Goal: Go to known website: Access a specific website the user already knows

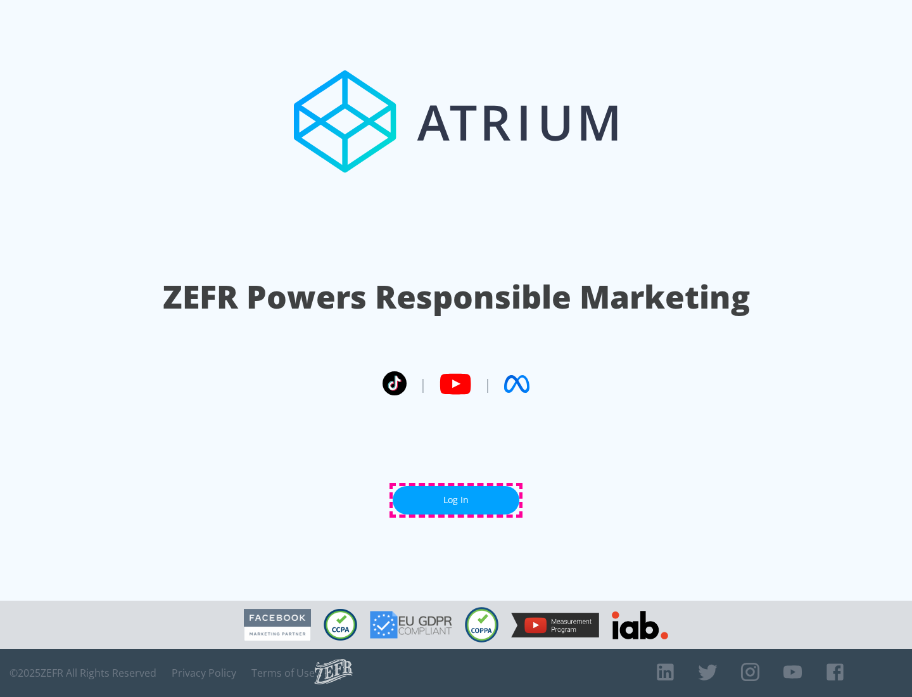
click at [456, 500] on link "Log In" at bounding box center [456, 500] width 127 height 28
